Goal: Task Accomplishment & Management: Manage account settings

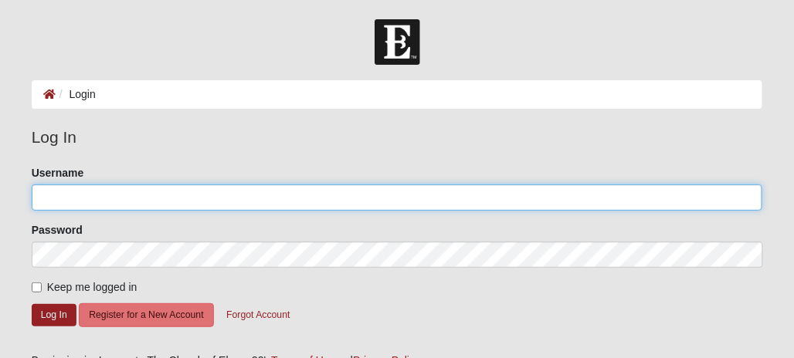
type input "Whitepiner71"
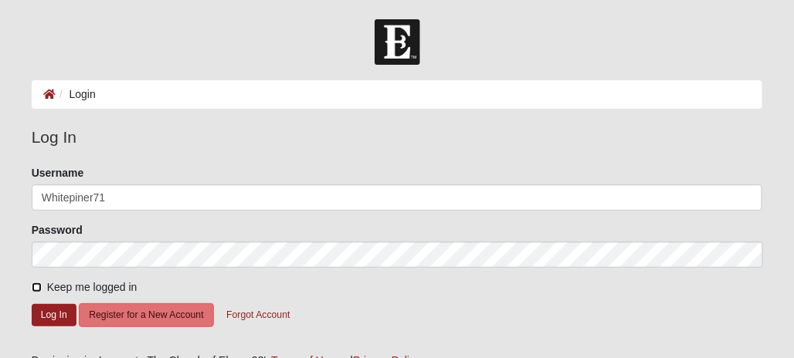
click at [32, 285] on input "Keep me logged in" at bounding box center [37, 288] width 10 height 10
checkbox input "true"
click at [47, 310] on button "Log In" at bounding box center [54, 315] width 45 height 22
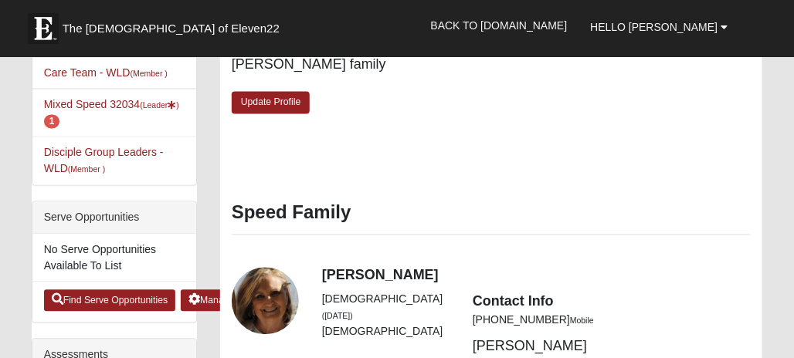
scroll to position [618, 0]
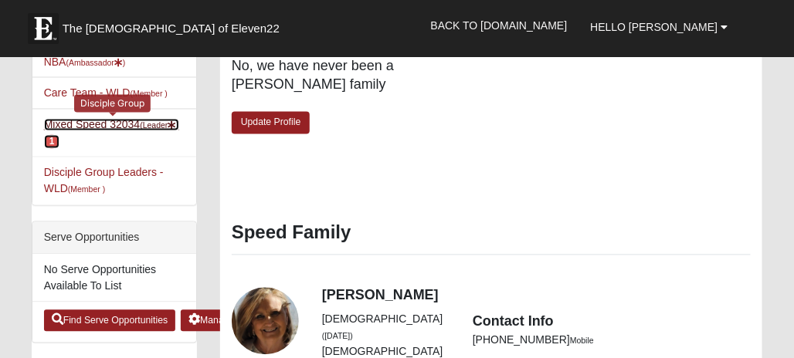
click at [91, 119] on link "Mixed Speed 32034 (Leader ) 1" at bounding box center [111, 133] width 135 height 29
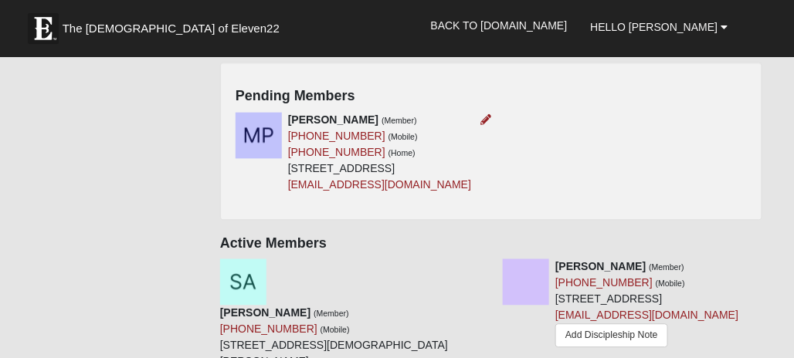
scroll to position [695, 0]
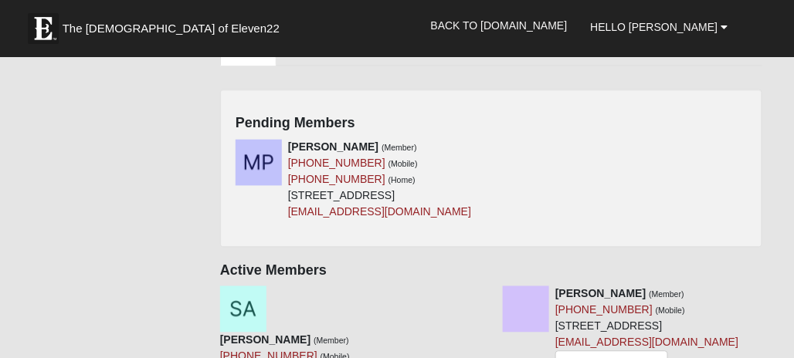
drag, startPoint x: 272, startPoint y: 203, endPoint x: 45, endPoint y: 221, distance: 228.4
click at [45, 221] on div "Groups [PERSON_NAME] 1:1 -CA,DP,DA,MA,PC,[GEOGRAPHIC_DATA] (Care Giver ) New Be…" at bounding box center [397, 251] width 754 height 1765
click at [288, 186] on link "[PHONE_NUMBER]" at bounding box center [336, 180] width 97 height 12
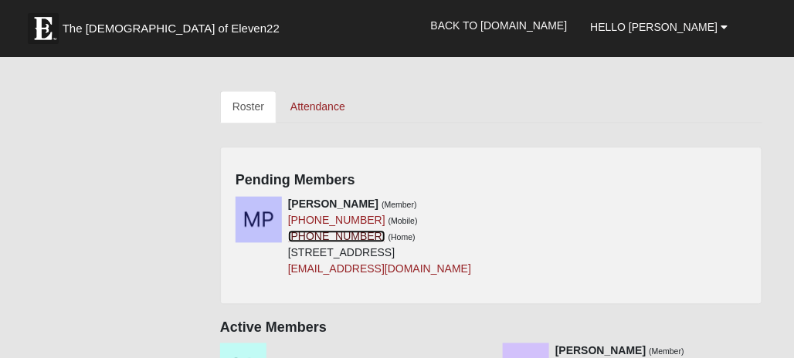
scroll to position [618, 0]
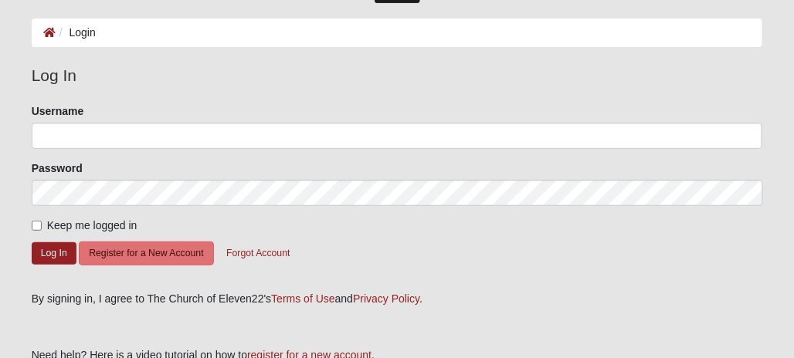
scroll to position [77, 0]
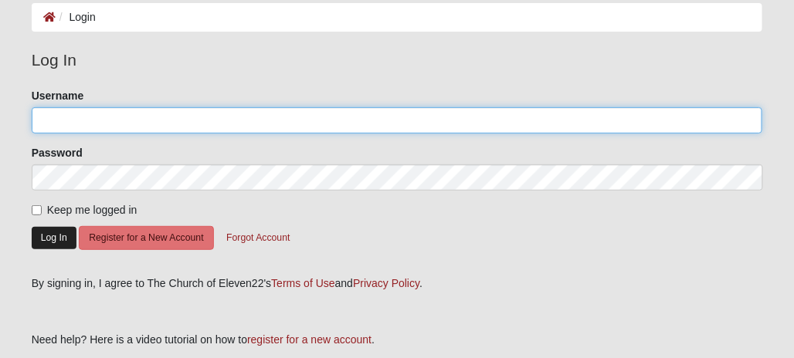
type input "Whitepiner71"
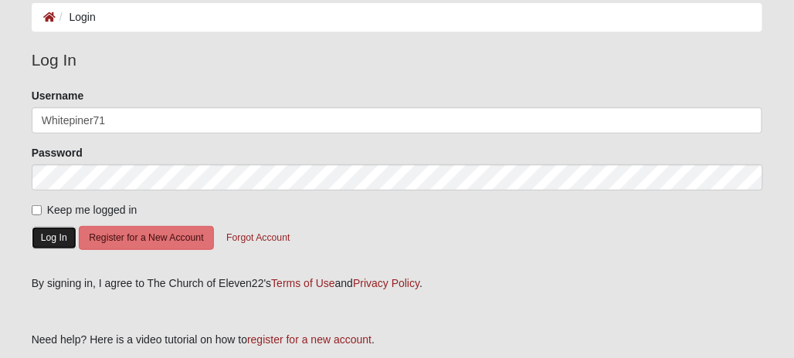
click at [46, 236] on button "Log In" at bounding box center [54, 238] width 45 height 22
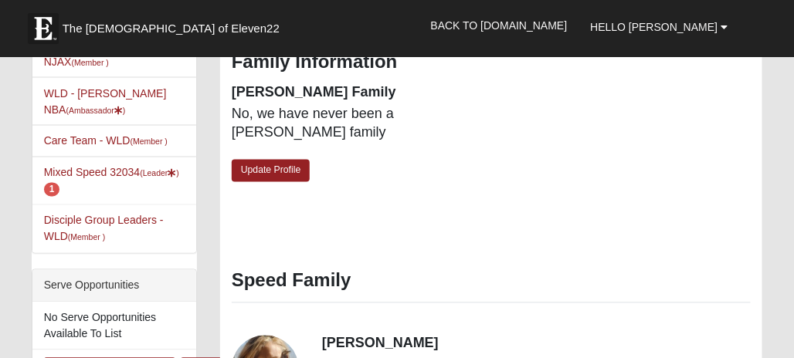
scroll to position [540, 0]
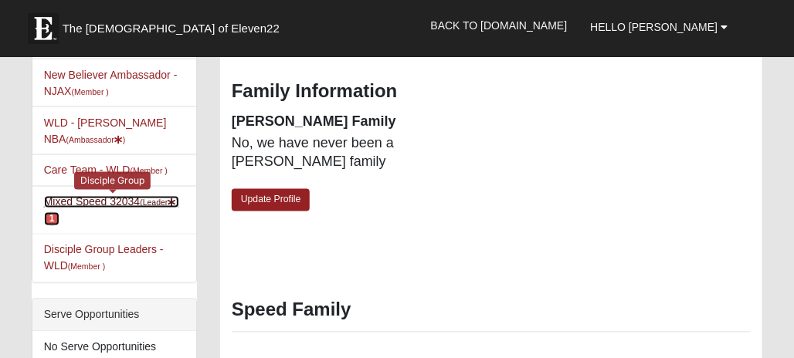
click at [95, 196] on link "Mixed Speed 32034 (Leader ) 1" at bounding box center [111, 210] width 135 height 29
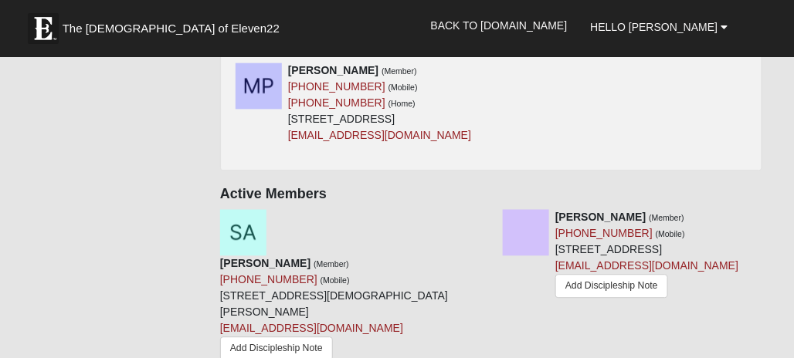
scroll to position [695, 0]
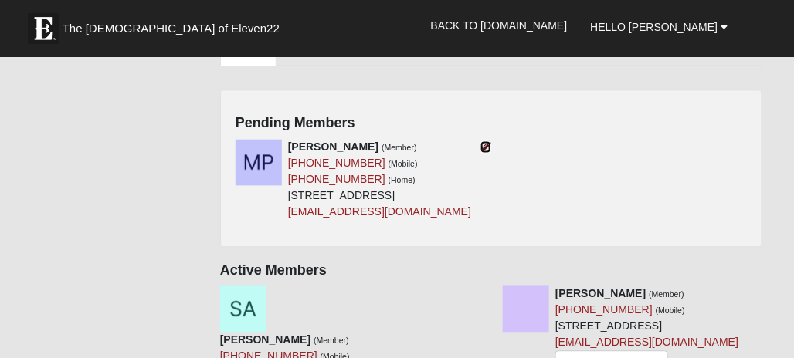
drag, startPoint x: 483, startPoint y: 133, endPoint x: 472, endPoint y: 132, distance: 10.8
click at [482, 142] on icon at bounding box center [485, 147] width 11 height 11
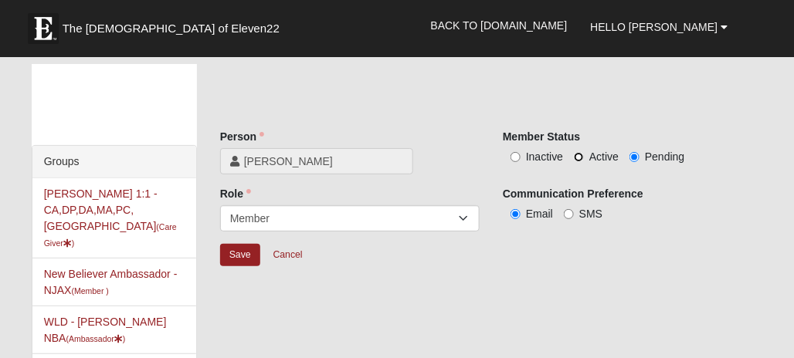
click at [579, 157] on input "Active" at bounding box center [579, 157] width 10 height 10
radio input "true"
click at [235, 250] on input "Save" at bounding box center [240, 255] width 40 height 22
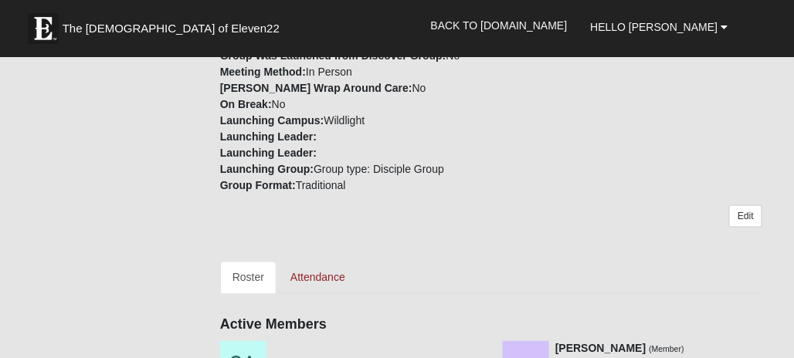
scroll to position [463, 0]
